Goal: Find specific page/section: Find specific page/section

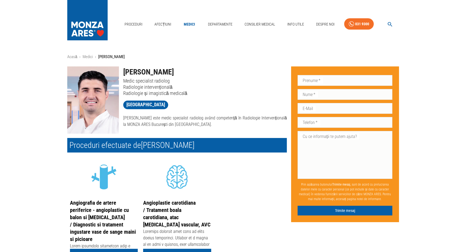
click at [92, 102] on img at bounding box center [93, 100] width 52 height 67
click at [188, 20] on link "Medici" at bounding box center [189, 24] width 17 height 11
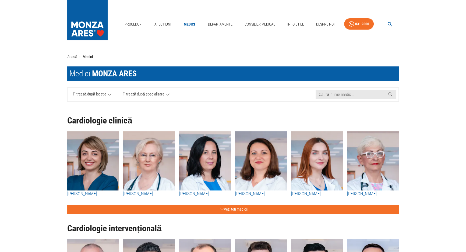
click at [141, 94] on span "Filtrează după specializare" at bounding box center [144, 94] width 42 height 7
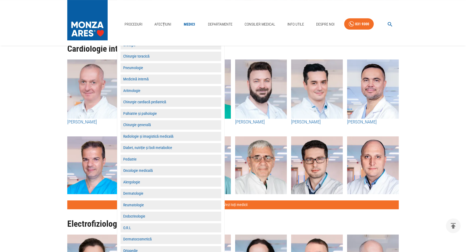
scroll to position [171, 0]
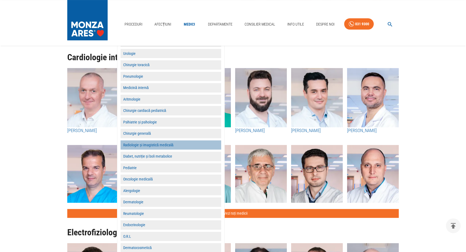
click at [160, 146] on button "Radiologie și imagistică medicală" at bounding box center [171, 145] width 101 height 9
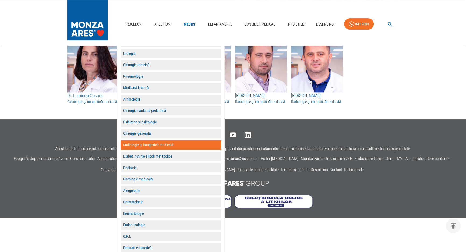
scroll to position [137, 0]
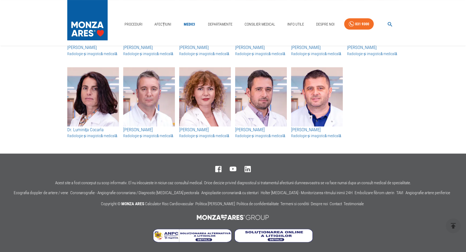
click at [189, 24] on link "Medici" at bounding box center [189, 24] width 17 height 11
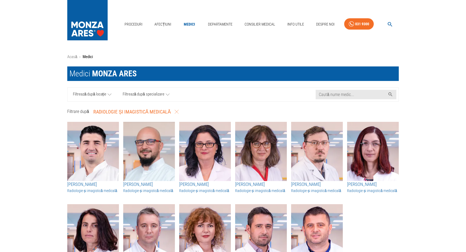
click at [150, 92] on span "Filtrează după specializare" at bounding box center [144, 94] width 42 height 7
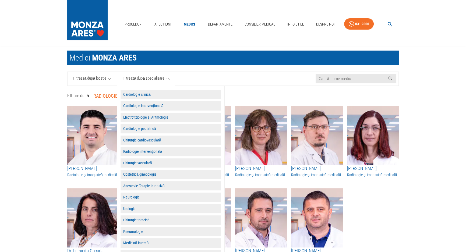
scroll to position [24, 0]
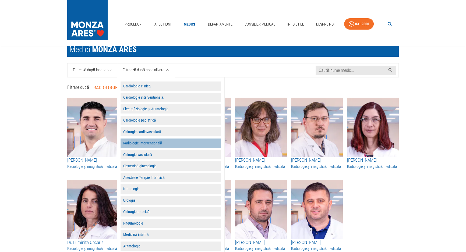
click at [146, 142] on button "Radiologie intervențională" at bounding box center [171, 143] width 101 height 9
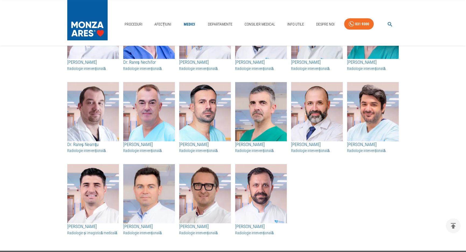
scroll to position [147, 0]
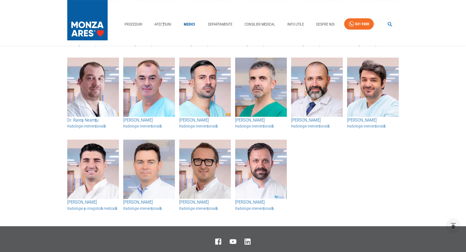
click at [92, 179] on img "button" at bounding box center [93, 169] width 52 height 59
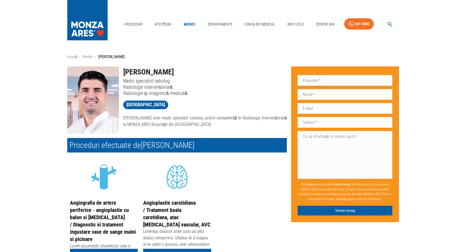
click at [95, 112] on img at bounding box center [93, 100] width 52 height 67
click at [86, 100] on img at bounding box center [93, 100] width 52 height 67
